Goal: Find specific page/section: Find specific page/section

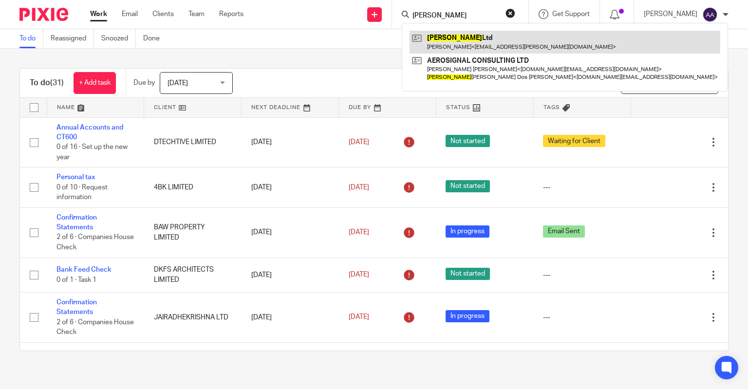
type input "joalo"
click at [484, 41] on link at bounding box center [565, 42] width 311 height 22
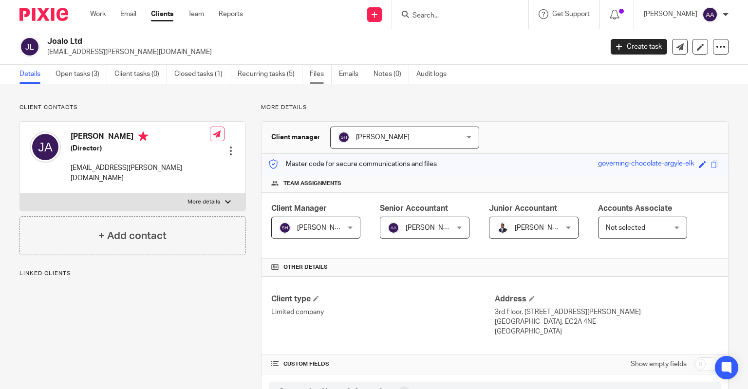
click at [314, 69] on link "Files" at bounding box center [321, 74] width 22 height 19
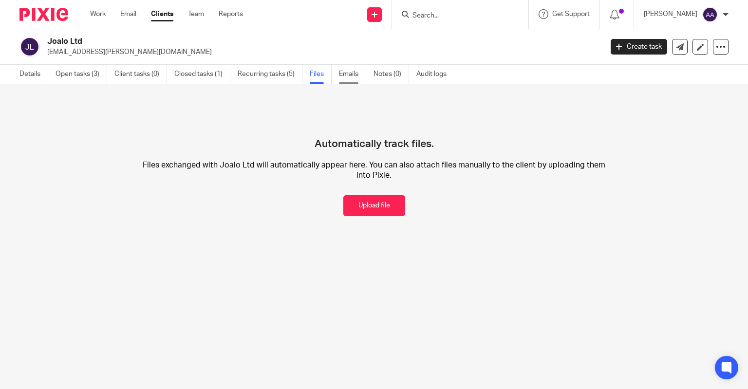
click at [349, 76] on link "Emails" at bounding box center [352, 74] width 27 height 19
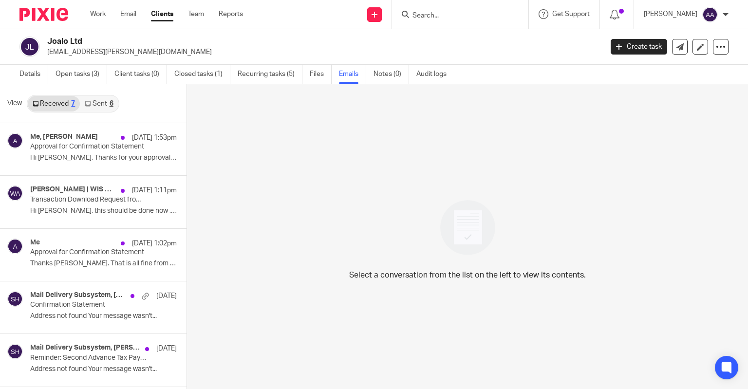
click at [97, 103] on link "Sent 6" at bounding box center [99, 104] width 38 height 16
